Goal: Transaction & Acquisition: Book appointment/travel/reservation

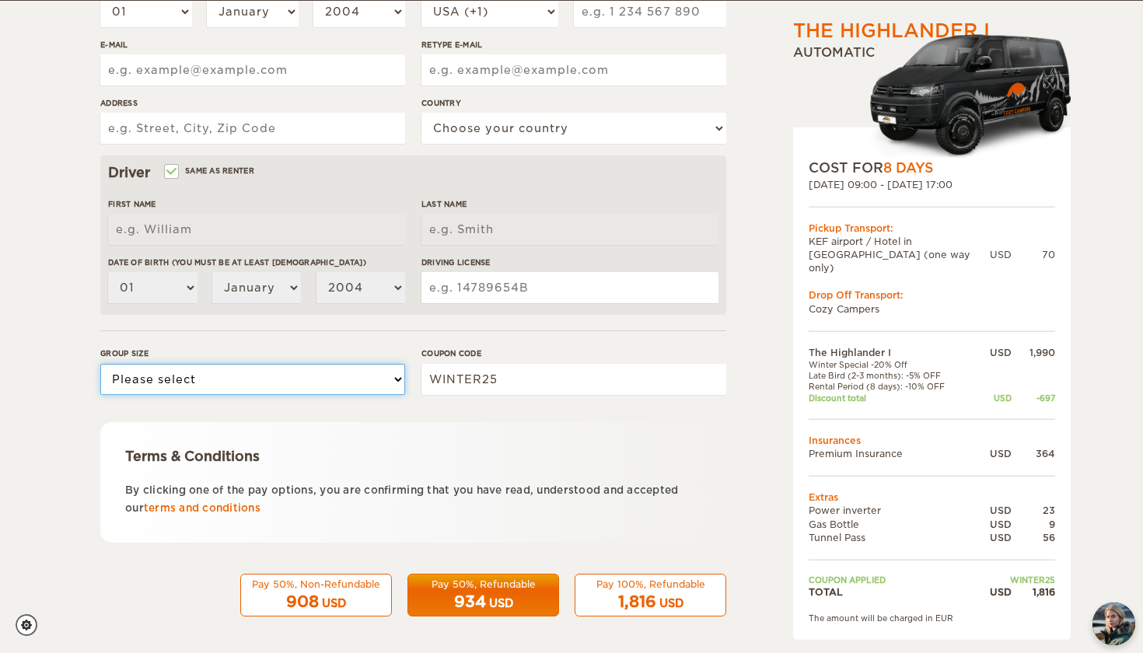
select select "1"
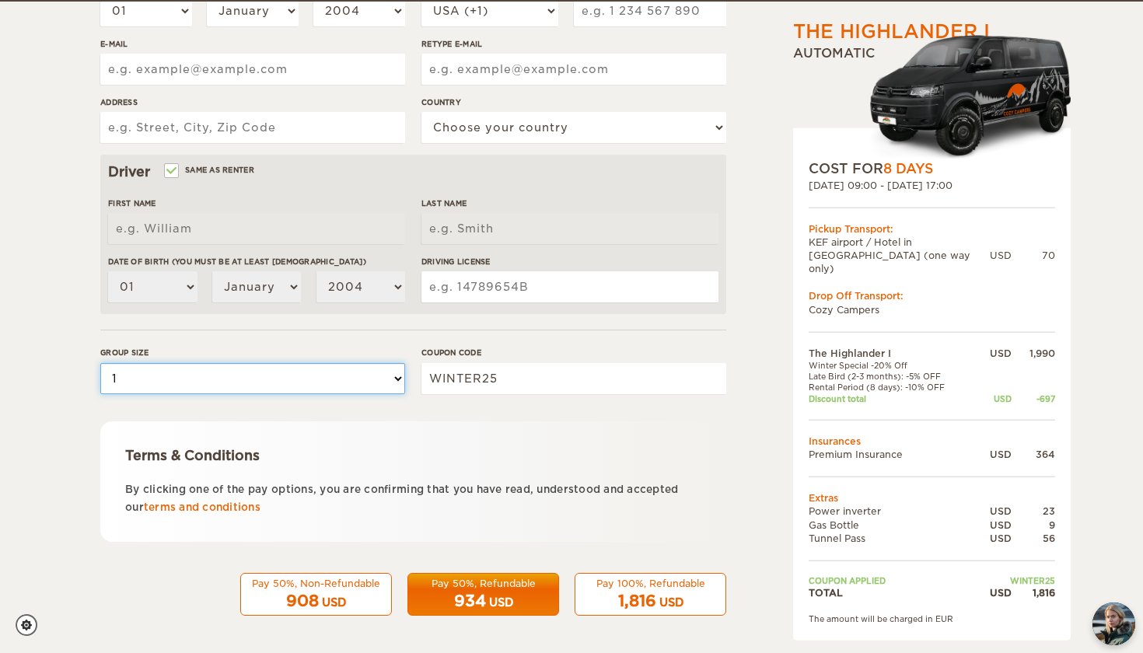
scroll to position [355, 0]
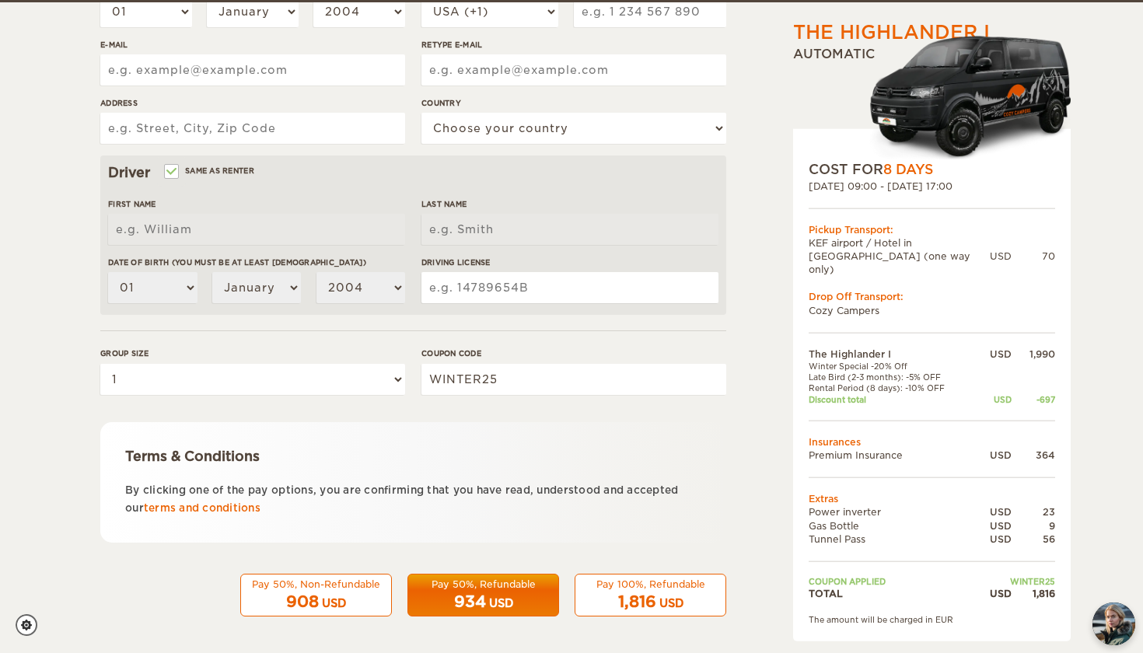
click at [564, 589] on div "Pay 50%, Non-Refundable 908 USD Pay 50%, Refundable 934 USD Pay 100%, Refundabl…" at bounding box center [413, 596] width 626 height 44
click at [600, 607] on div "1,816 USD" at bounding box center [650, 602] width 131 height 23
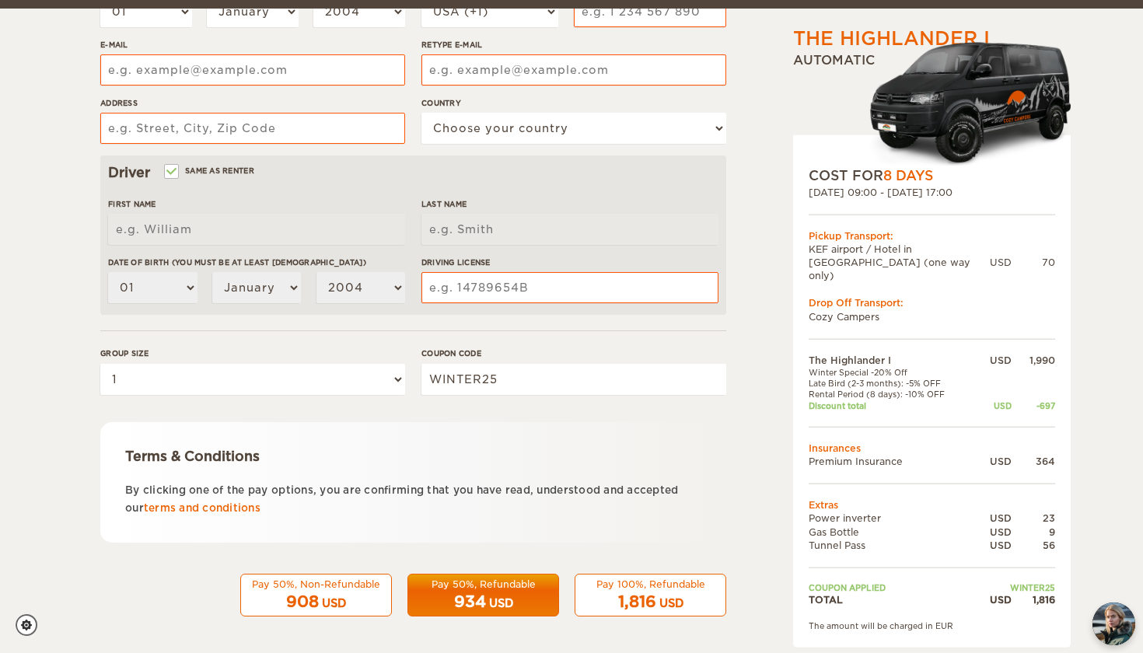
click at [631, 584] on div "Pay 100%, Refundable" at bounding box center [650, 584] width 131 height 13
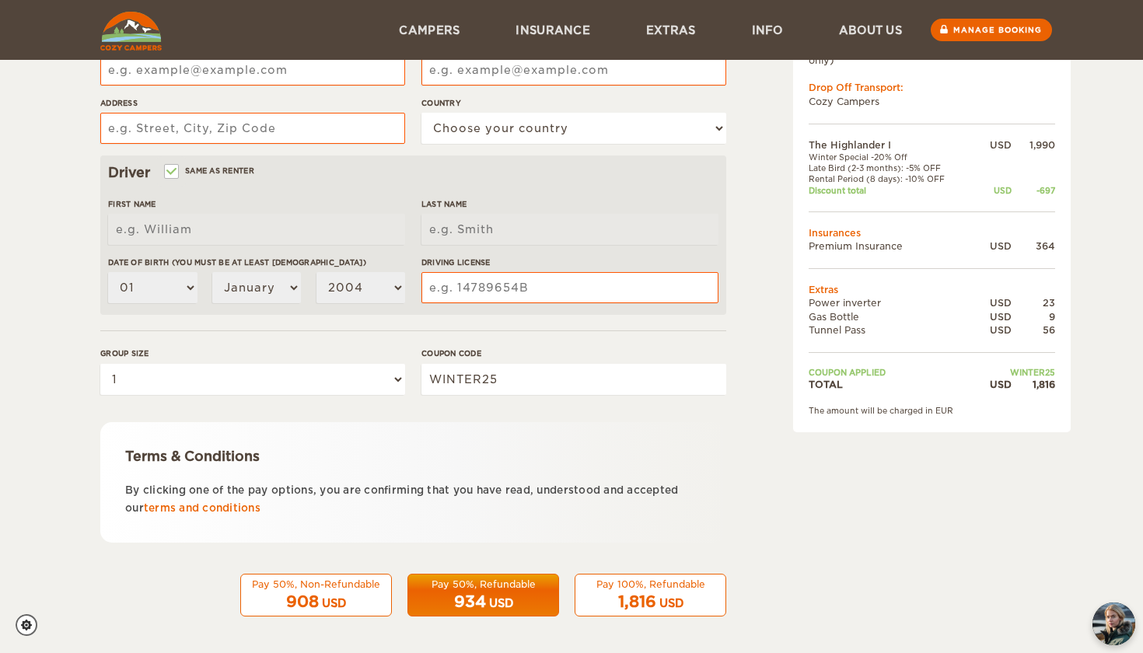
scroll to position [90, 0]
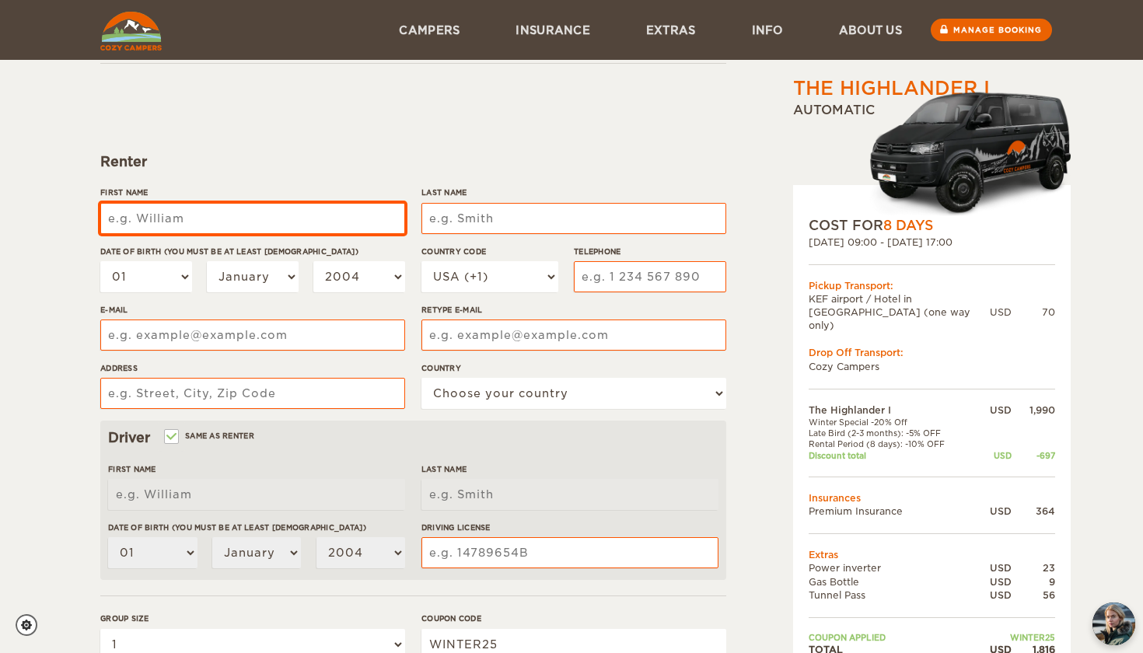
click at [391, 220] on input "First Name" at bounding box center [252, 218] width 305 height 31
click at [324, 226] on input "First Name" at bounding box center [252, 218] width 305 height 31
type input "[PERSON_NAME]"
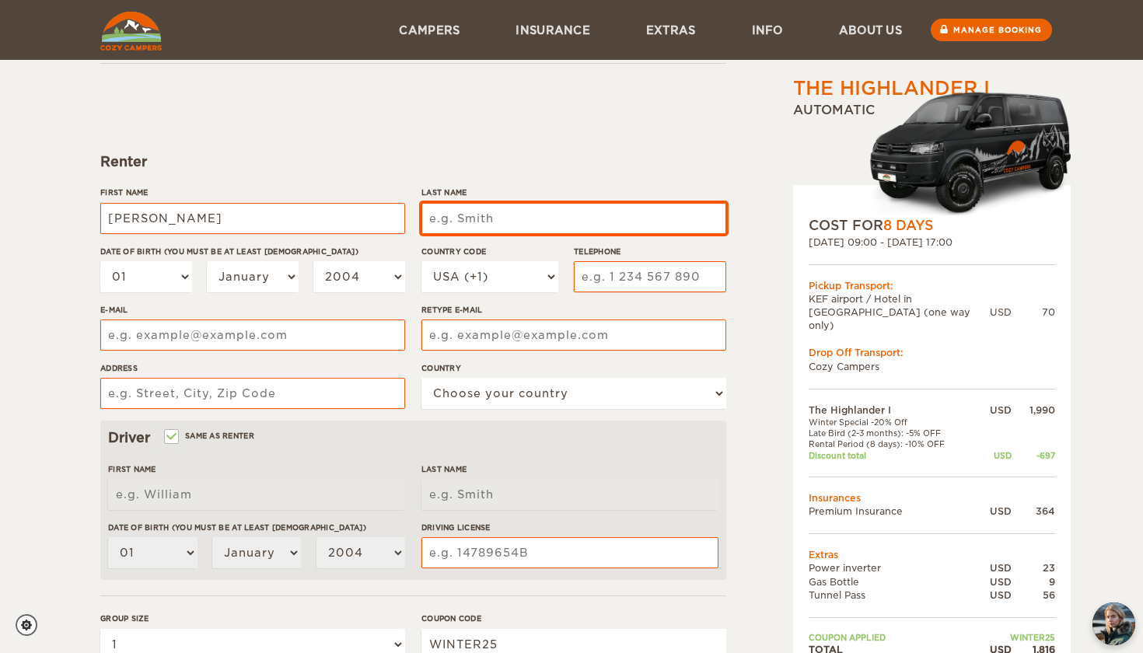
type input "[PERSON_NAME]"
type input "Orantes"
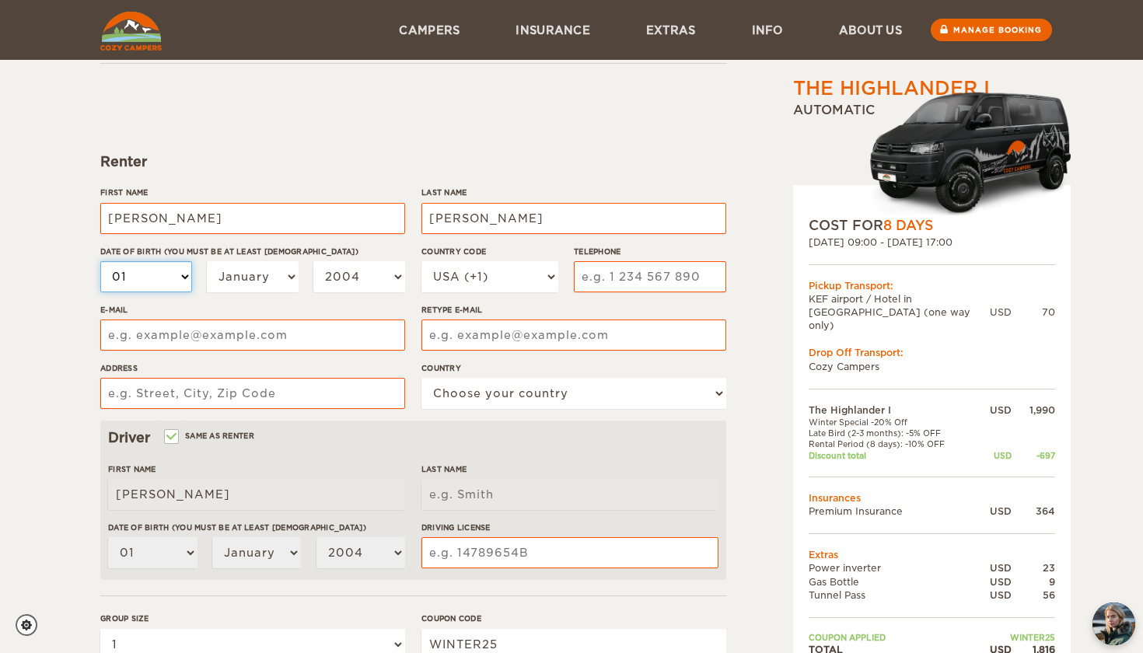
type input "Orantes"
select select "12"
select select "10"
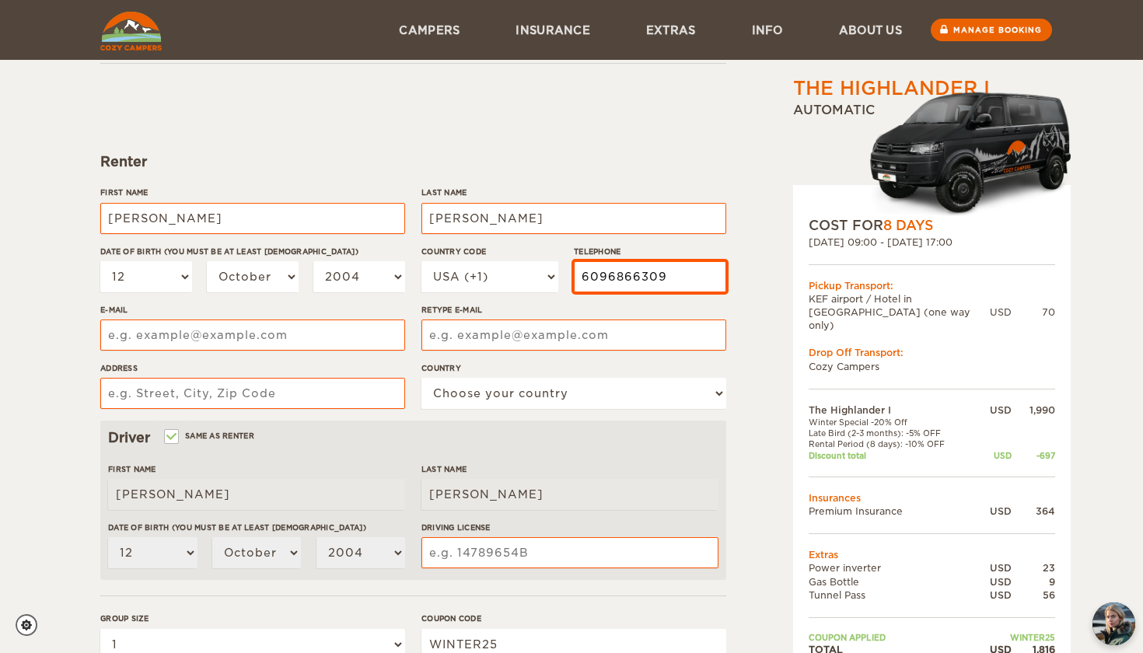
type input "6096866309"
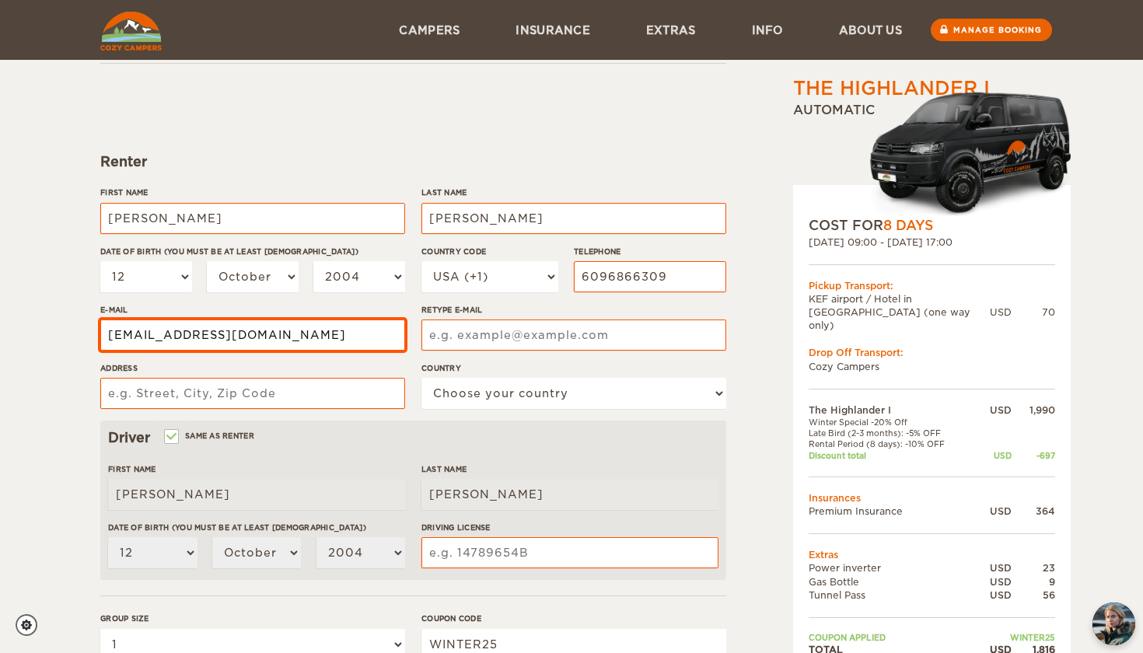
type input "luisorantes22@gmail.com"
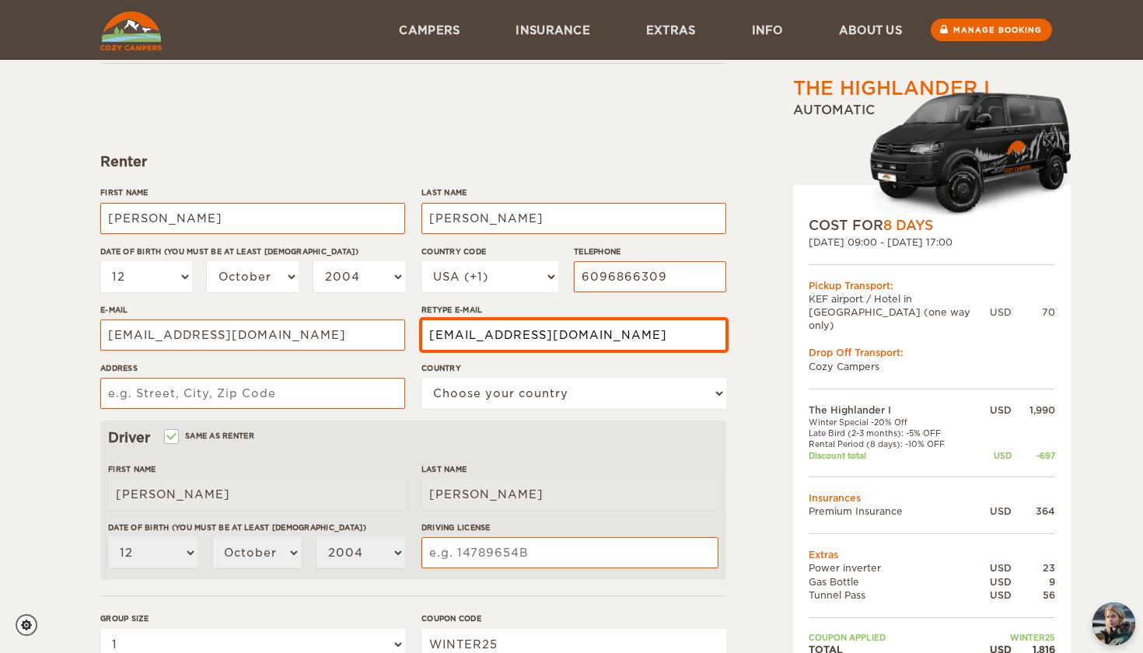
type input "luisorantes22@gmail.com"
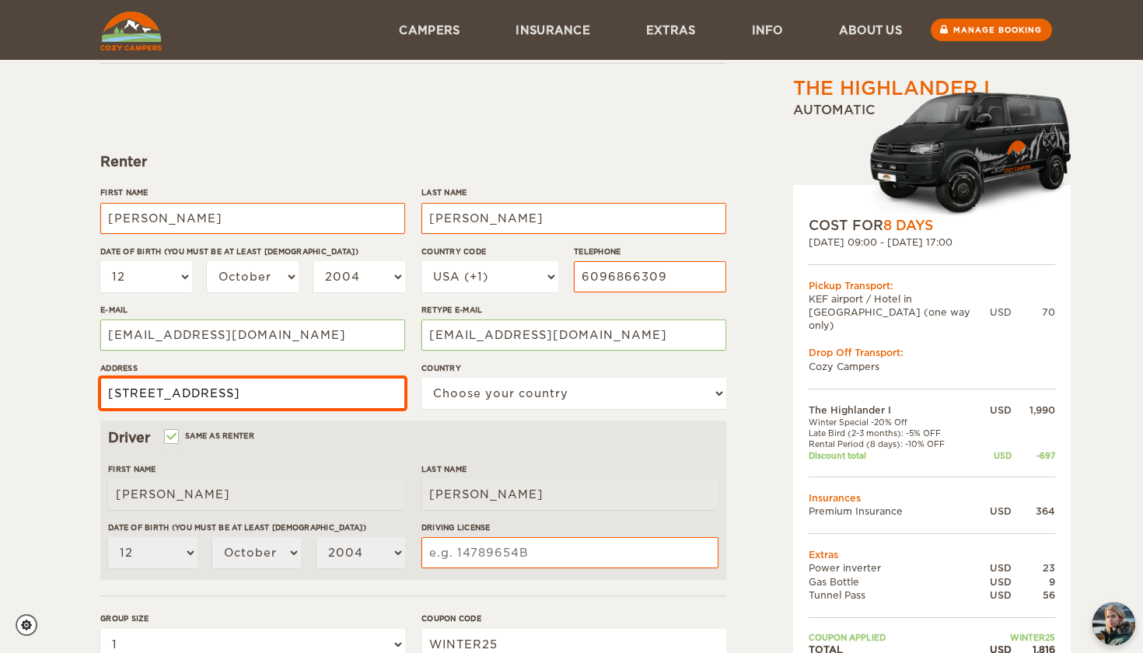
type input "1212 Blue Spring Road, Princeton NJ 08540 USA"
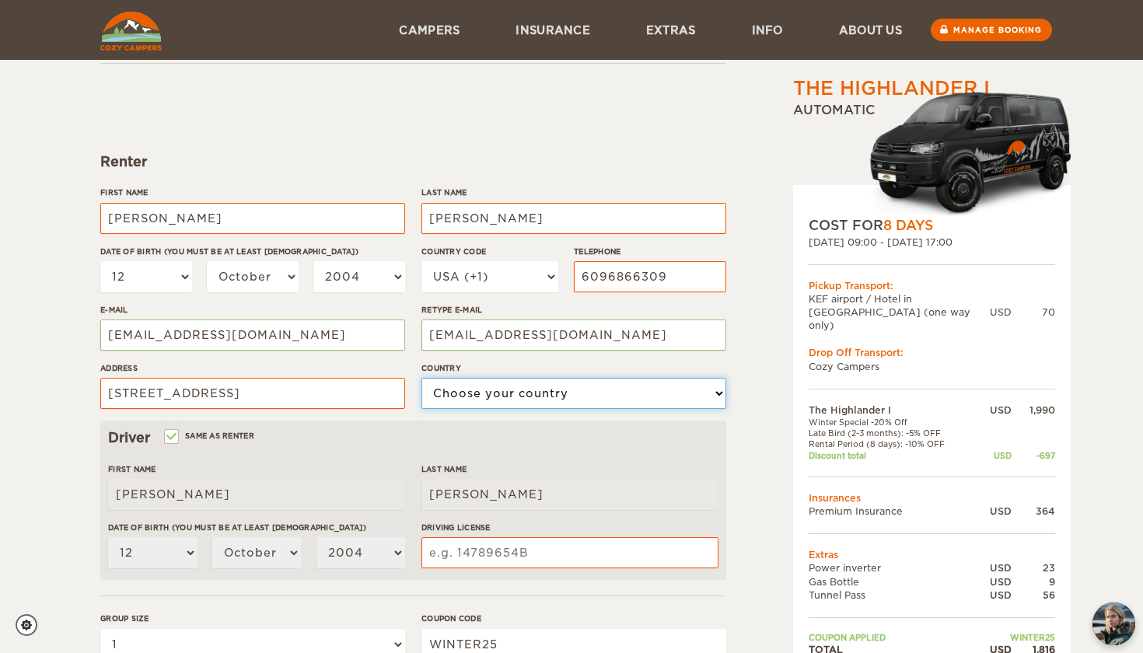
select select "222"
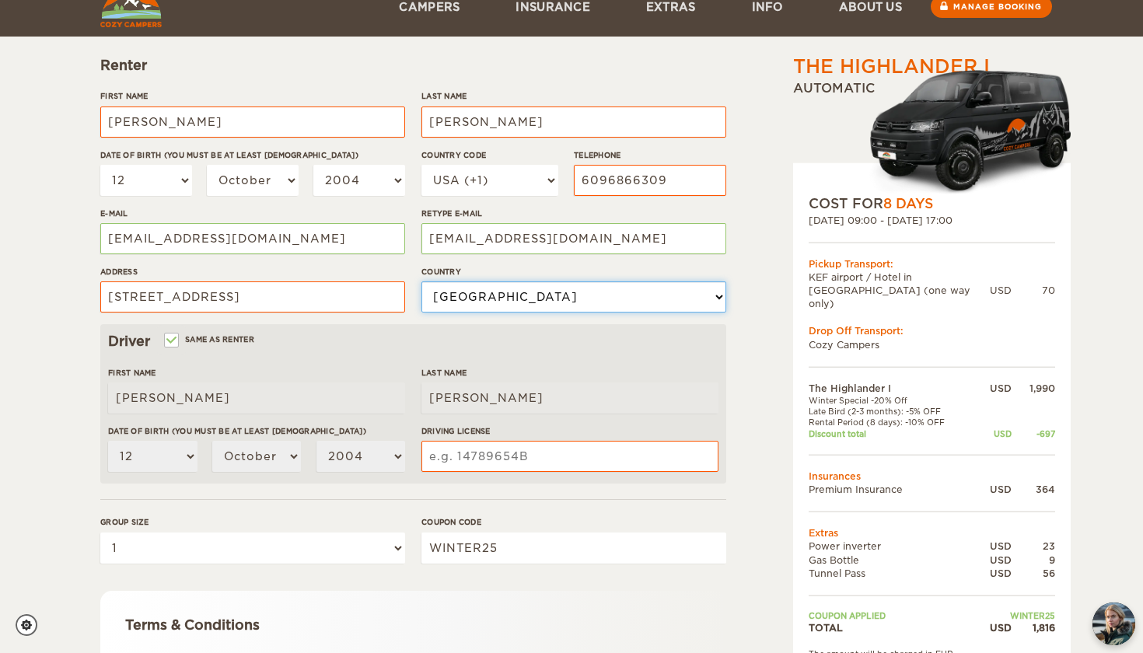
scroll to position [228, 0]
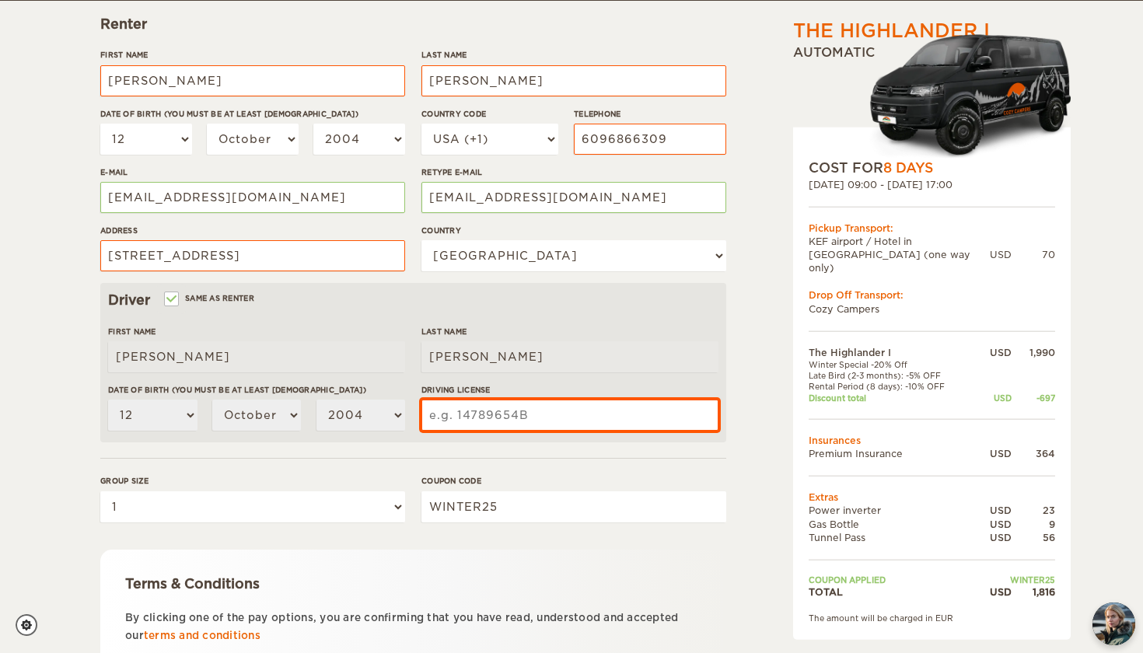
click at [509, 425] on input "Driving License" at bounding box center [569, 415] width 297 height 31
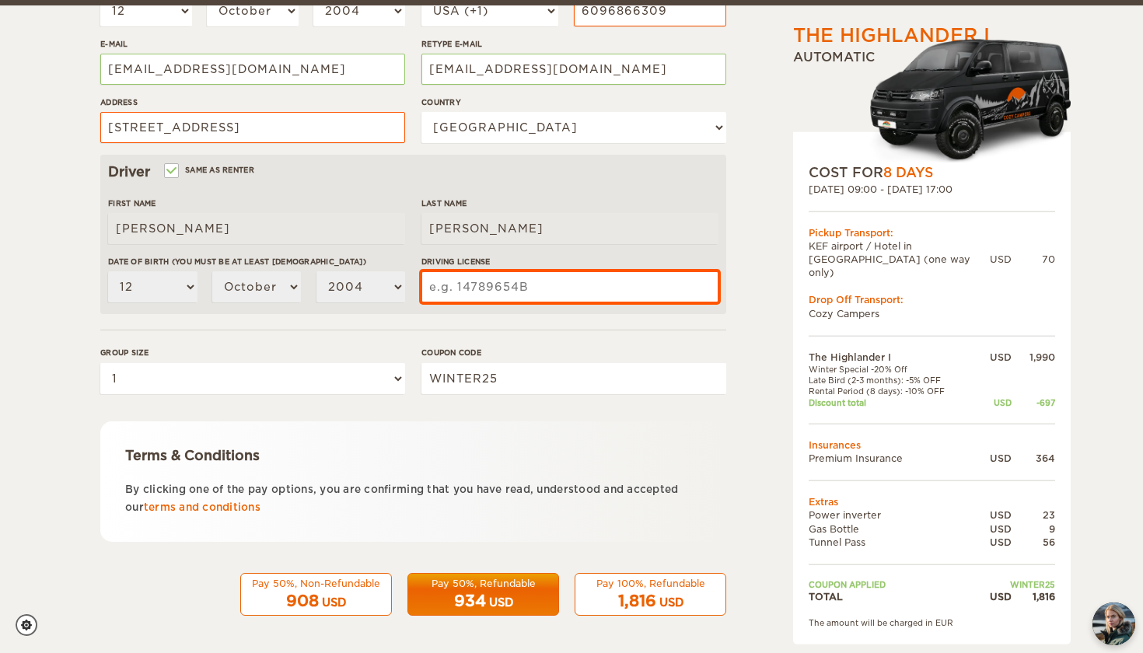
scroll to position [355, 0]
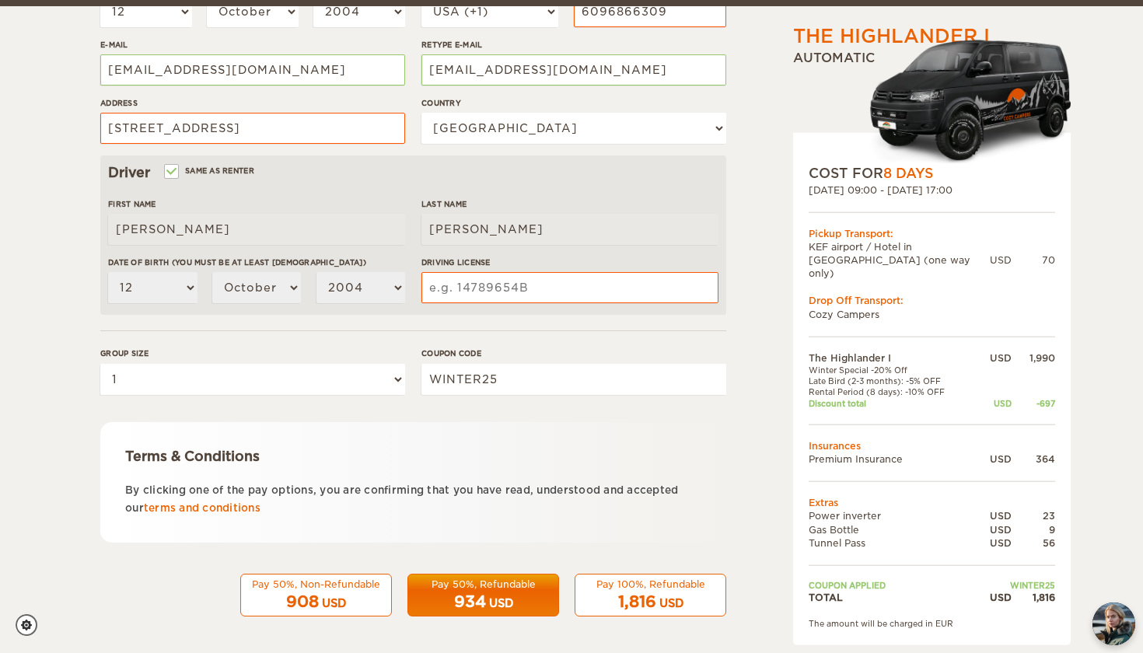
click at [517, 582] on div "Pay 50%, Refundable" at bounding box center [483, 584] width 131 height 13
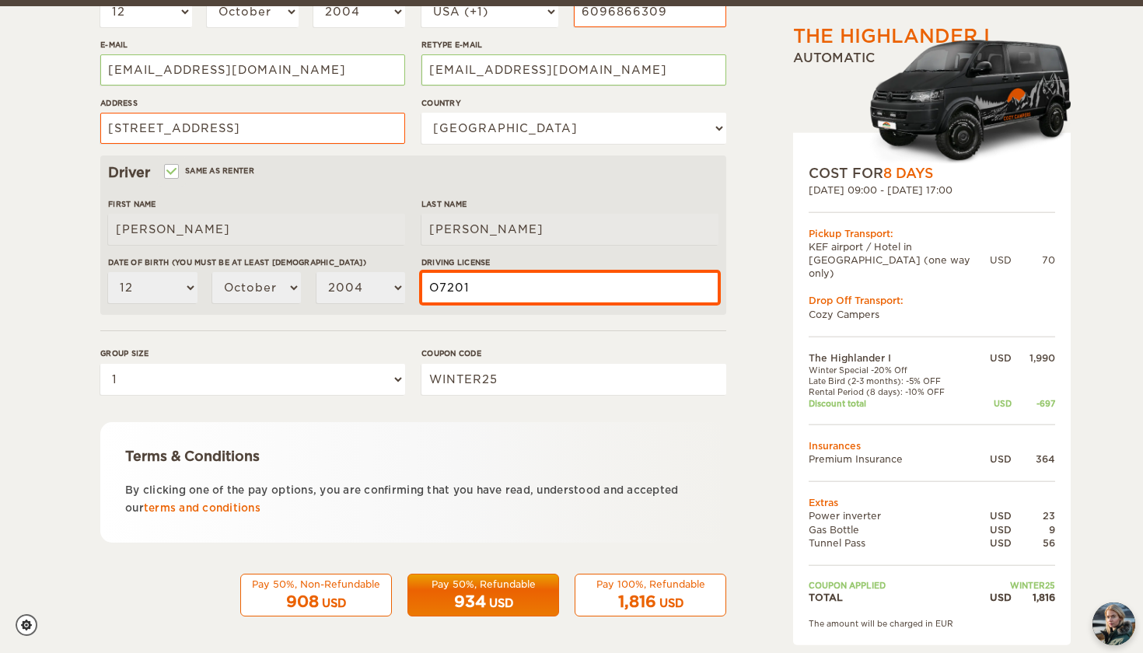
type input "O7201"
click at [477, 566] on div "Pay 50%, Non-Refundable 908 USD Pay 50%, Refundable 934 USD Pay 100%, Refundabl…" at bounding box center [413, 591] width 626 height 51
click at [489, 596] on div "USD" at bounding box center [501, 604] width 24 height 16
click at [861, 397] on td "Discount total" at bounding box center [892, 402] width 166 height 11
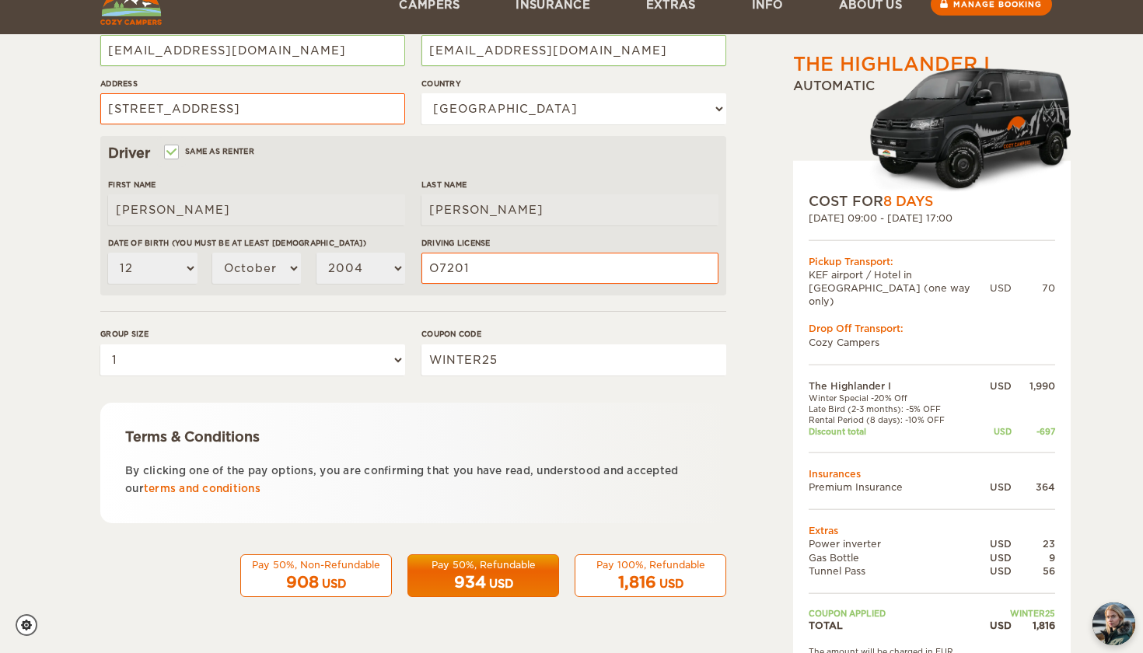
scroll to position [374, 0]
click at [877, 12] on link "About us" at bounding box center [870, 5] width 119 height 60
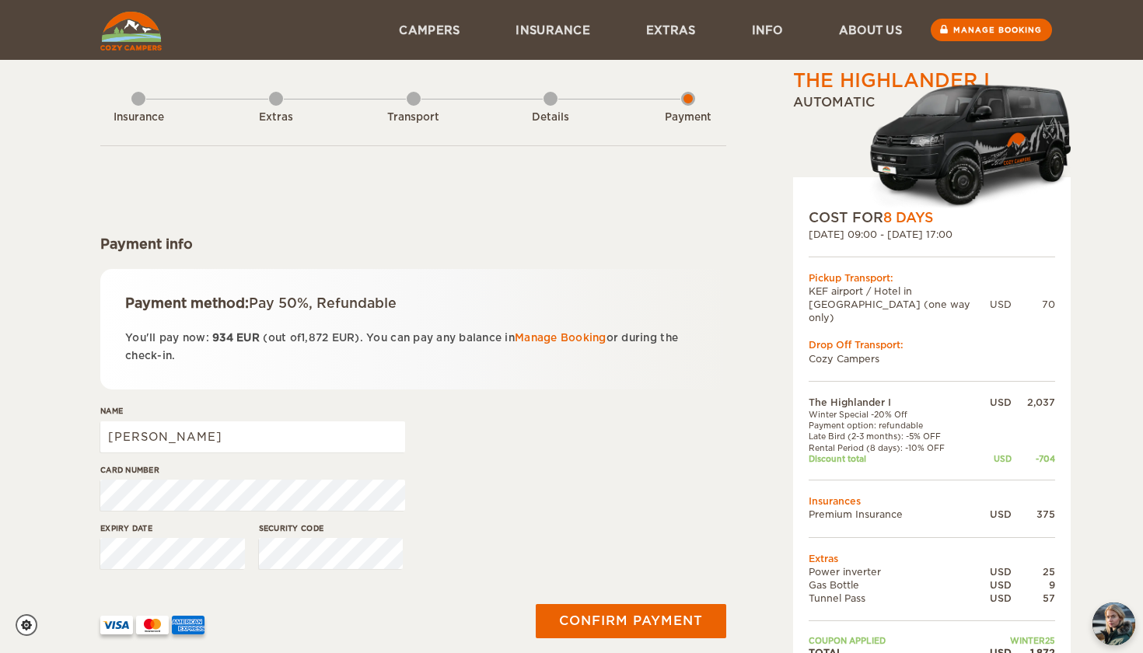
scroll to position [5, 0]
